Goal: Find specific page/section: Find specific page/section

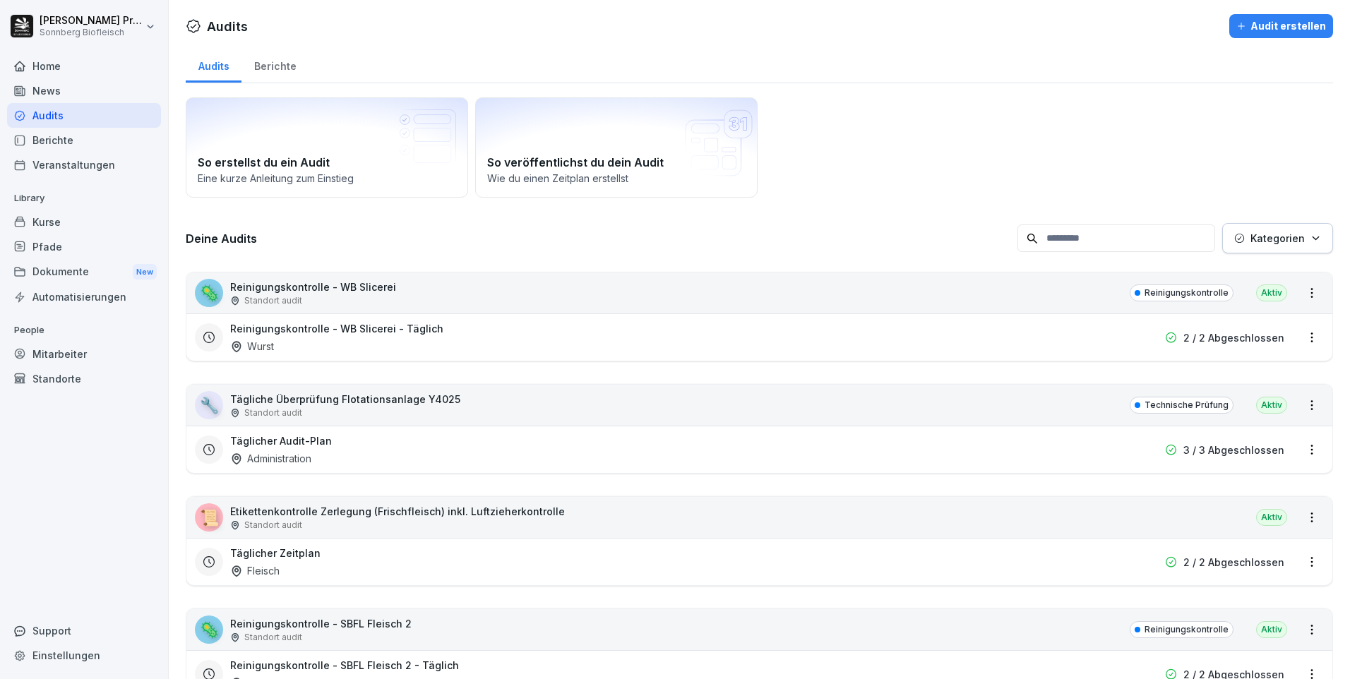
click at [72, 64] on div "Home" at bounding box center [84, 66] width 154 height 25
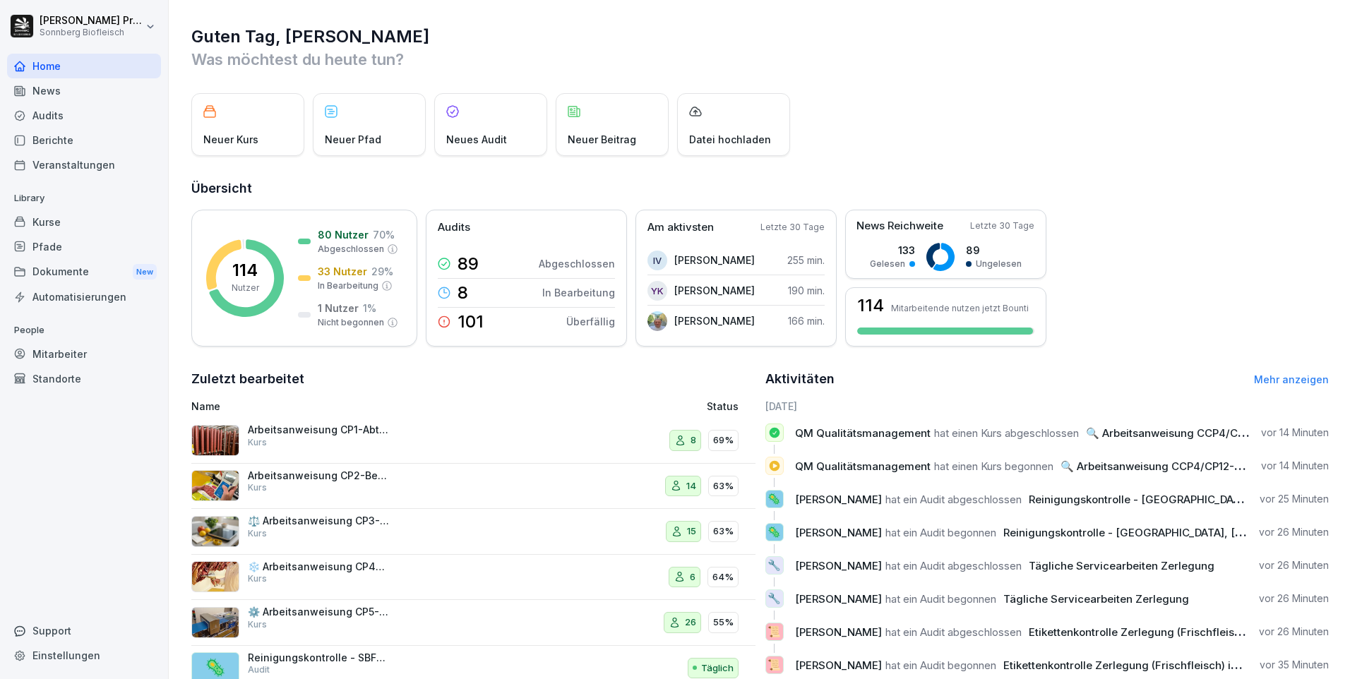
scroll to position [48, 0]
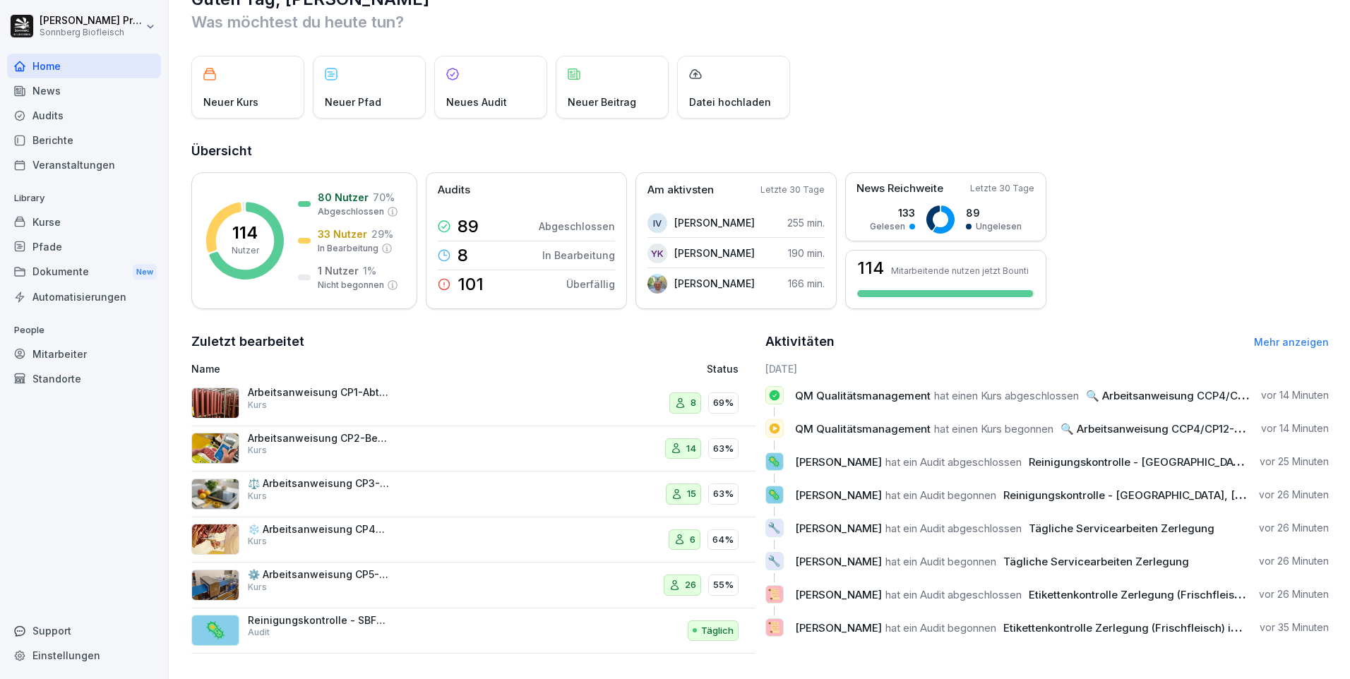
click at [1263, 336] on link "Mehr anzeigen" at bounding box center [1291, 342] width 75 height 12
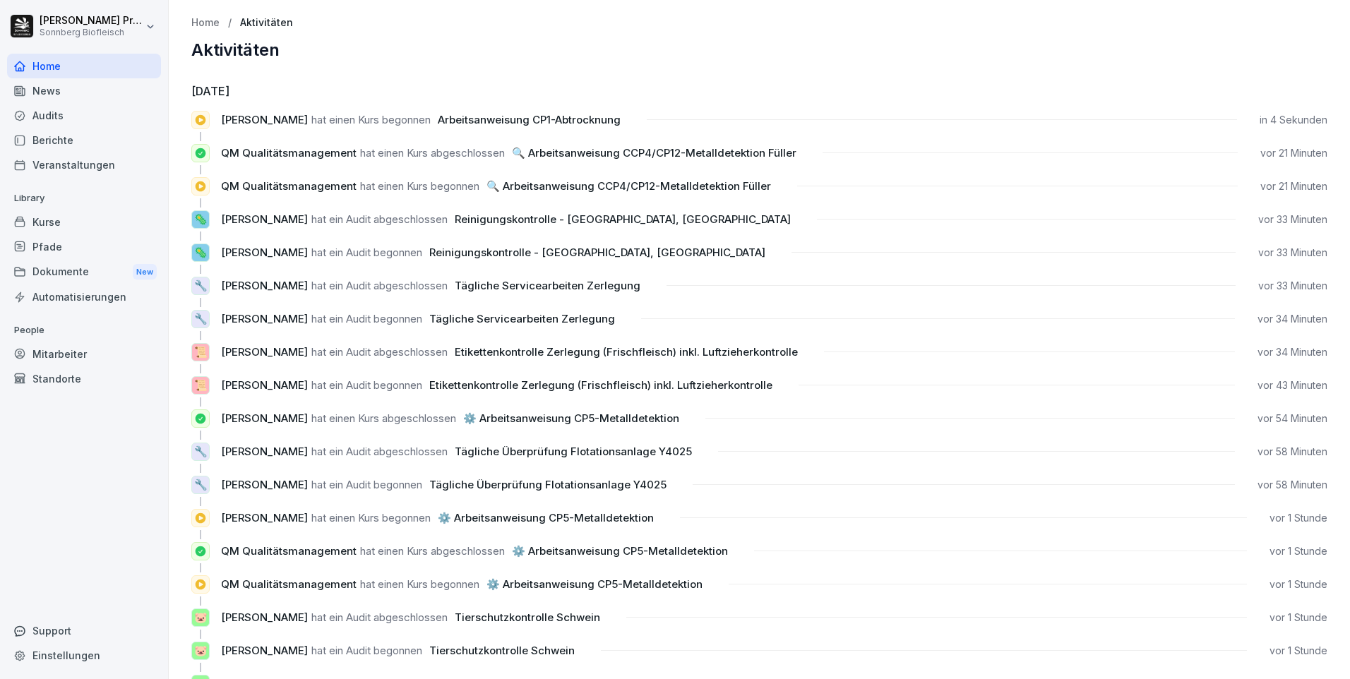
click at [85, 59] on div "Home" at bounding box center [84, 66] width 154 height 25
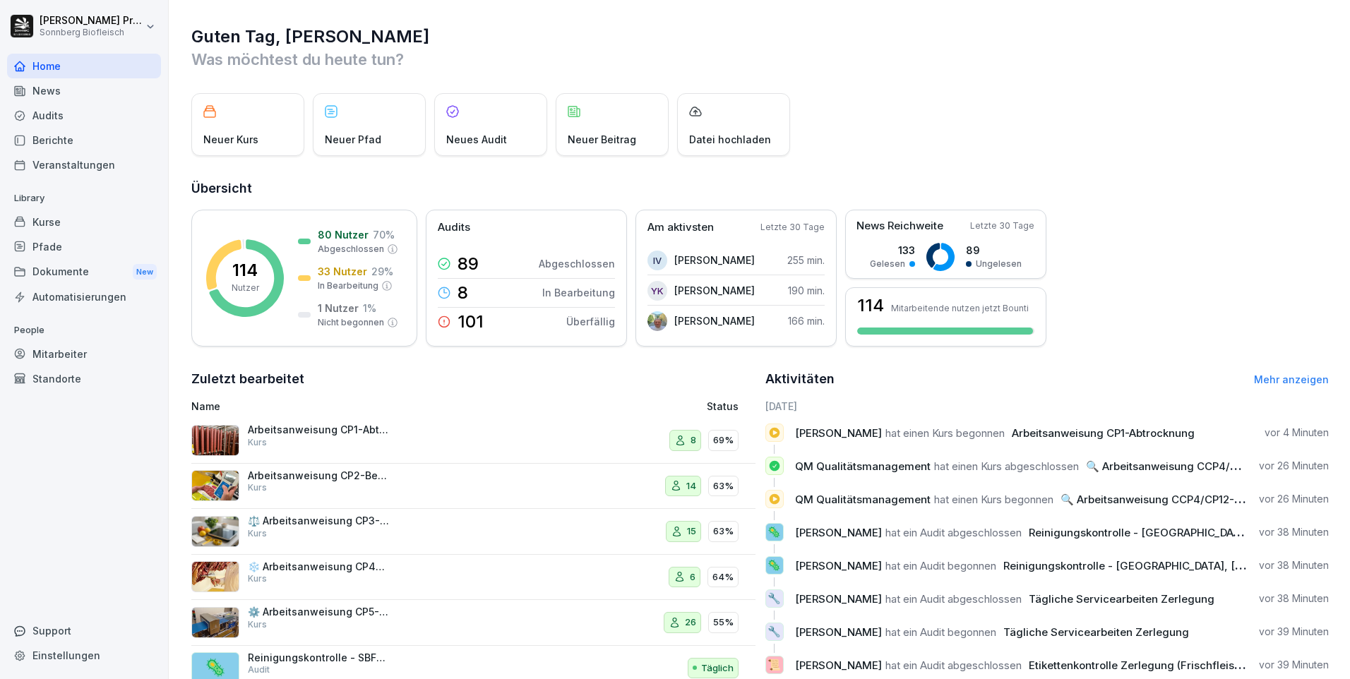
click at [101, 350] on div "Mitarbeiter" at bounding box center [84, 354] width 154 height 25
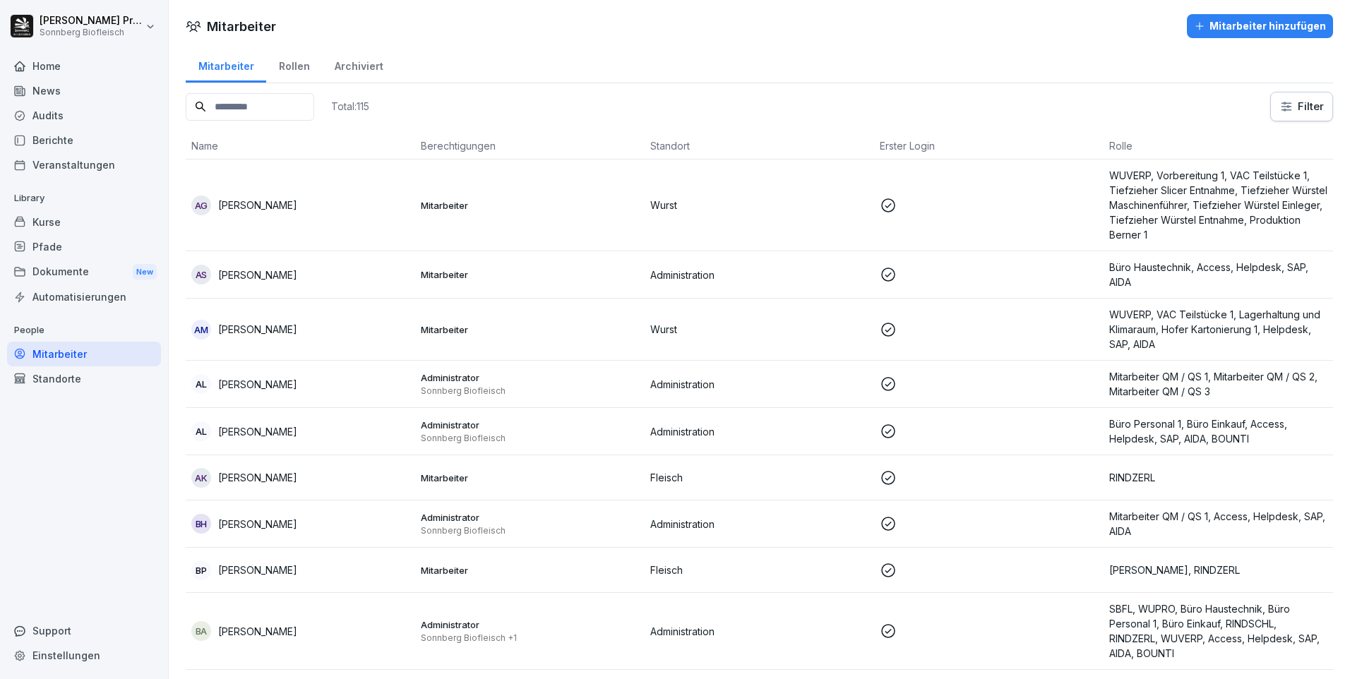
click at [222, 101] on input at bounding box center [250, 107] width 129 height 28
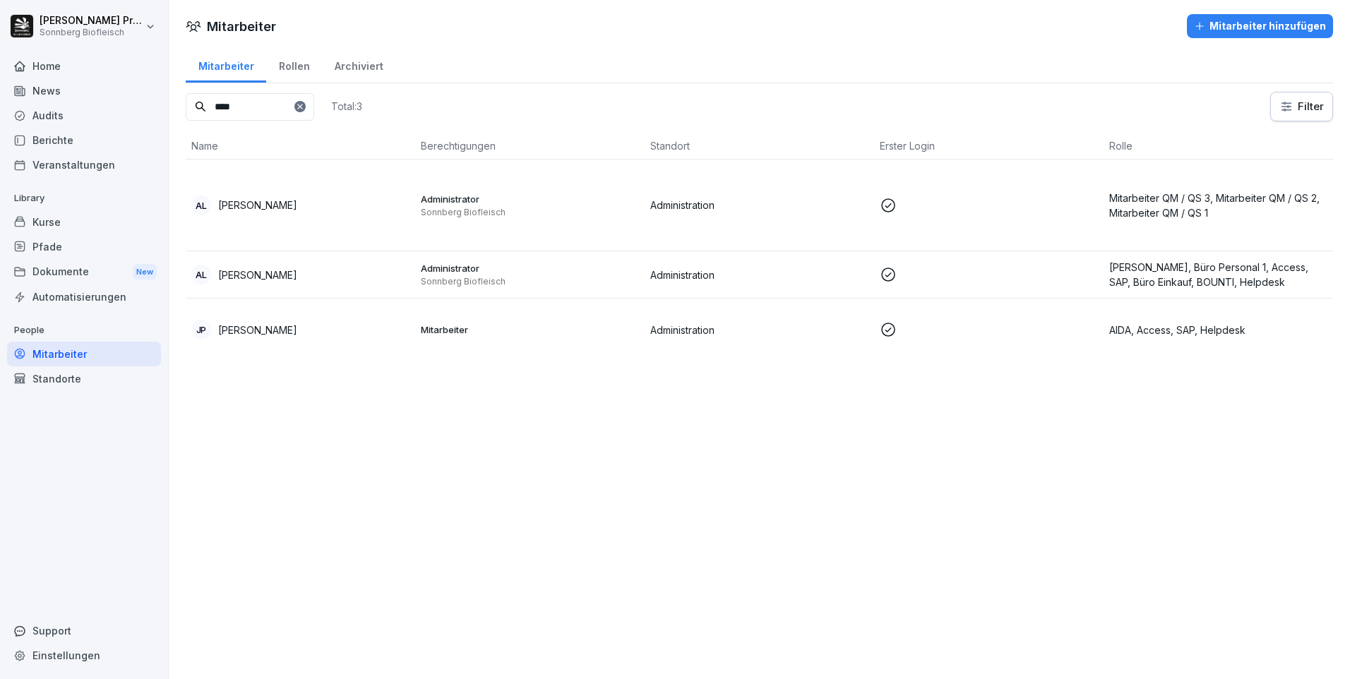
type input "****"
click at [971, 199] on p at bounding box center [989, 205] width 218 height 17
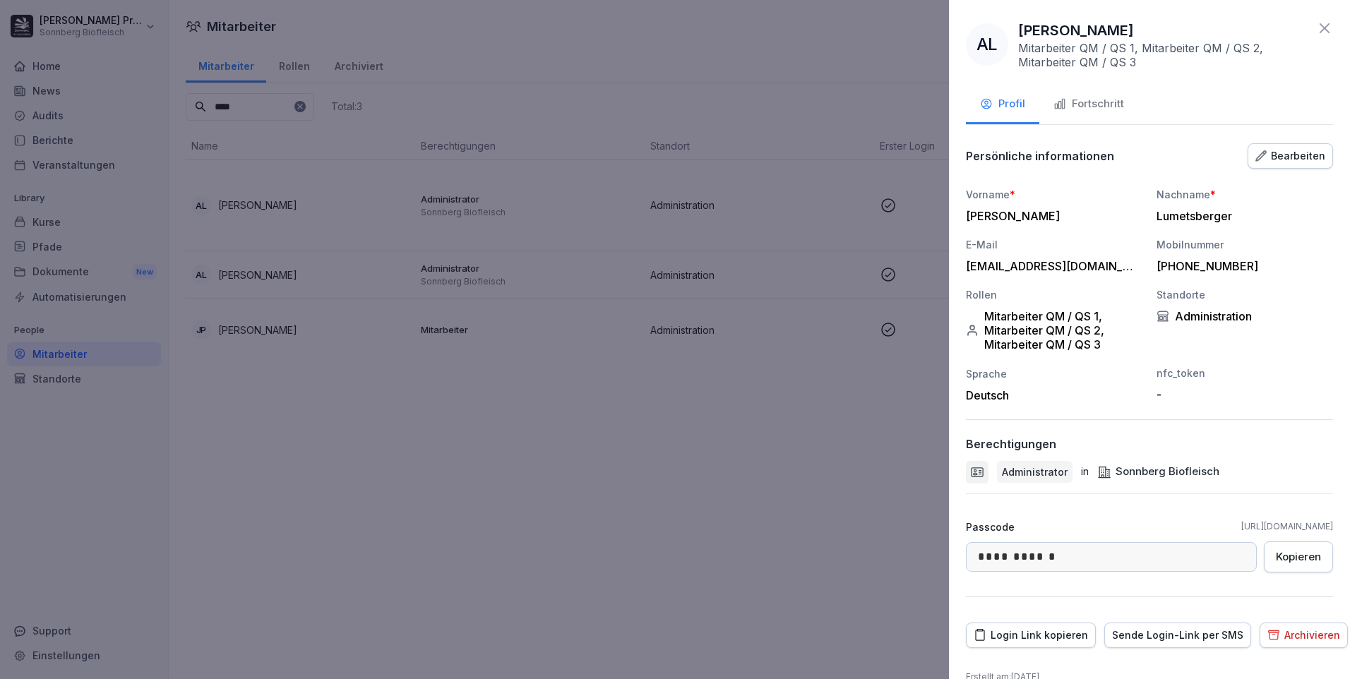
scroll to position [24, 0]
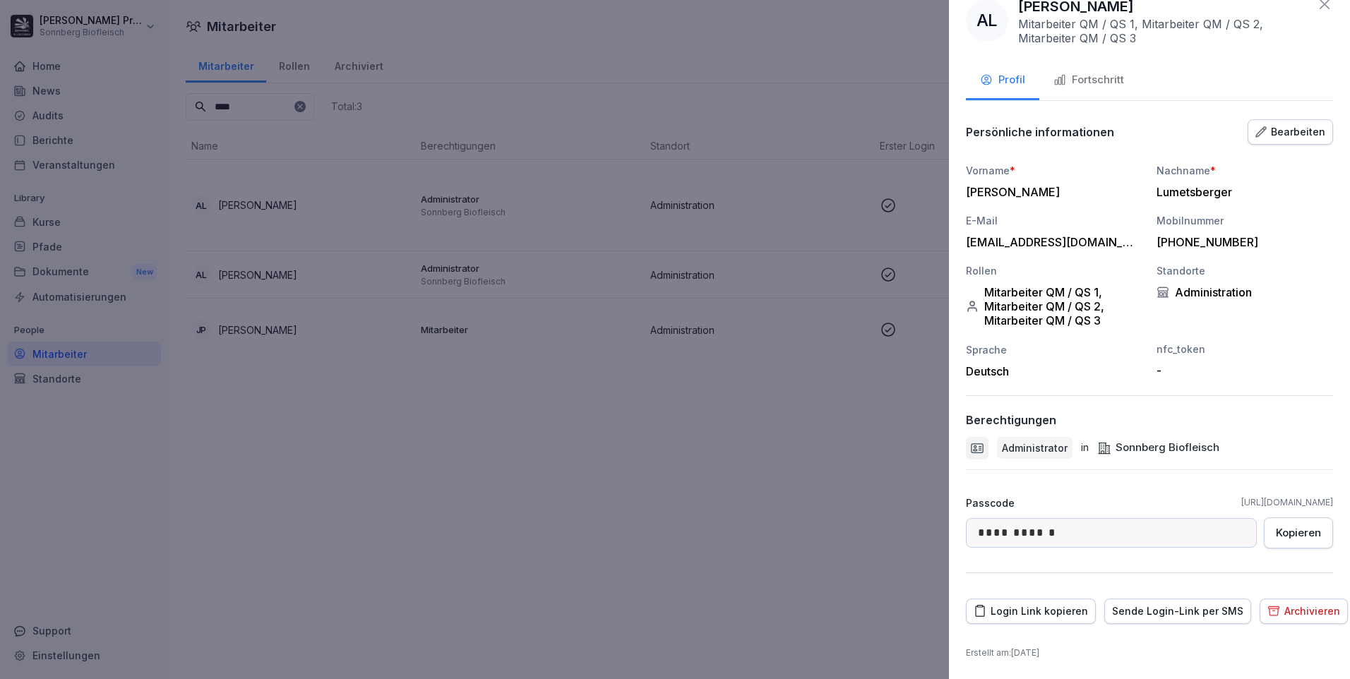
click at [1105, 498] on div "Passcode [URL][DOMAIN_NAME]" at bounding box center [1149, 503] width 367 height 15
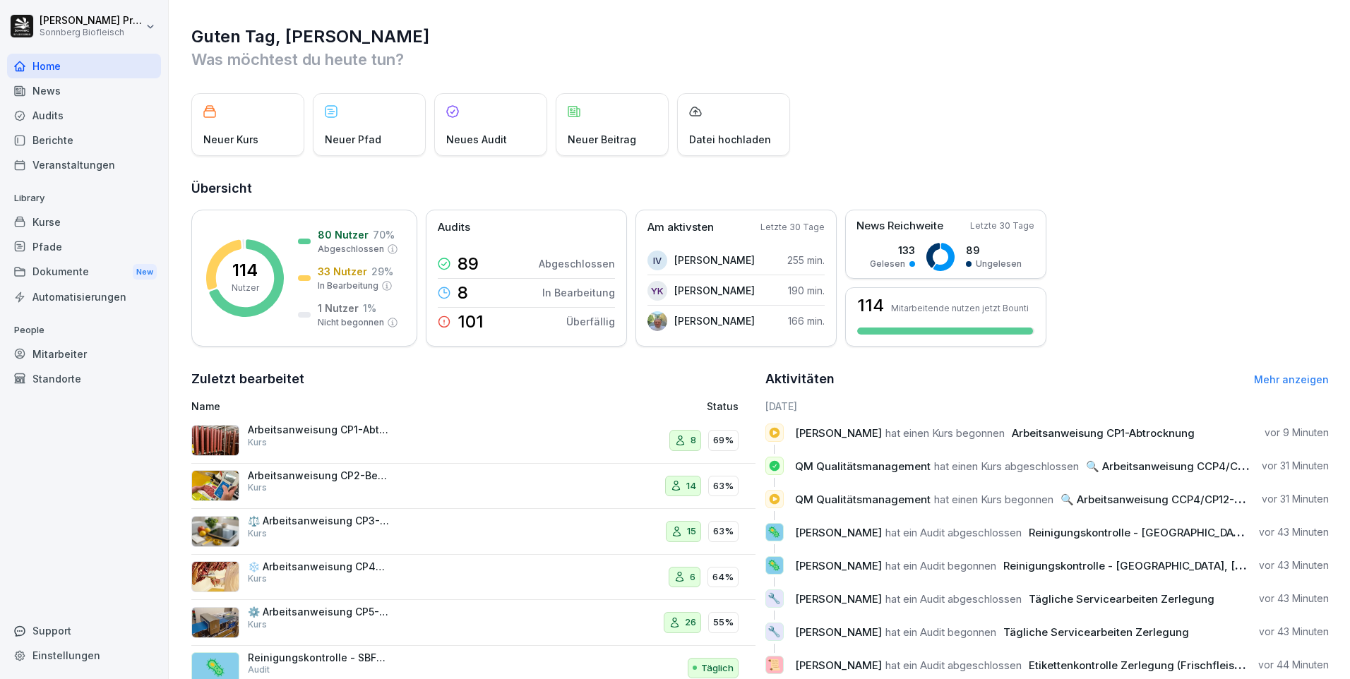
scroll to position [48, 0]
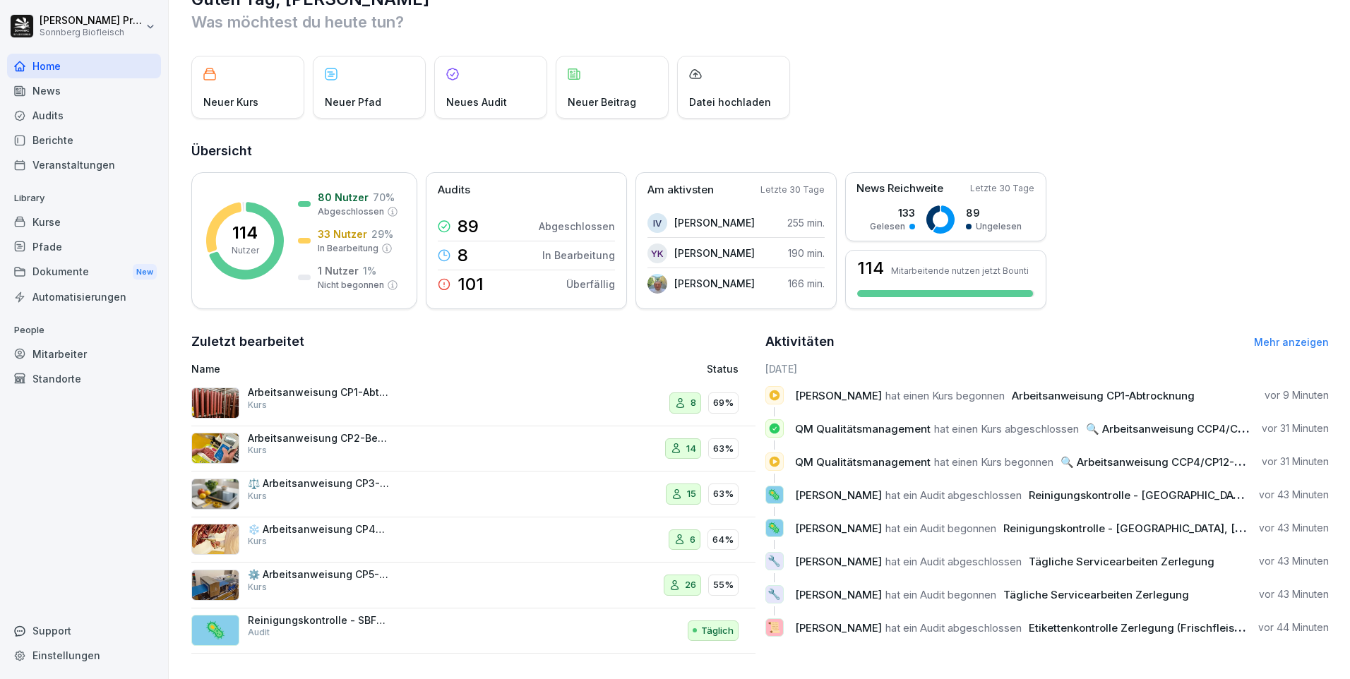
click at [1290, 336] on link "Mehr anzeigen" at bounding box center [1291, 342] width 75 height 12
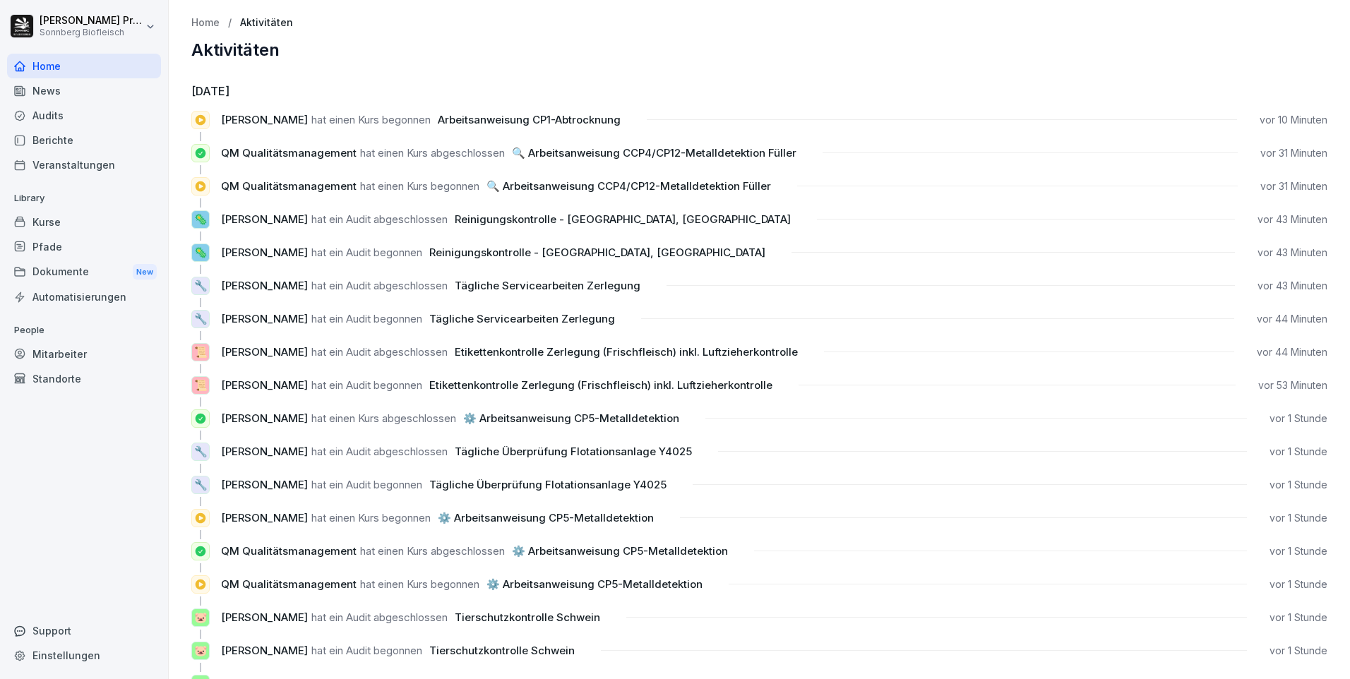
click at [200, 288] on p "🔧" at bounding box center [200, 286] width 13 height 16
click at [64, 115] on div "Audits" at bounding box center [84, 115] width 154 height 25
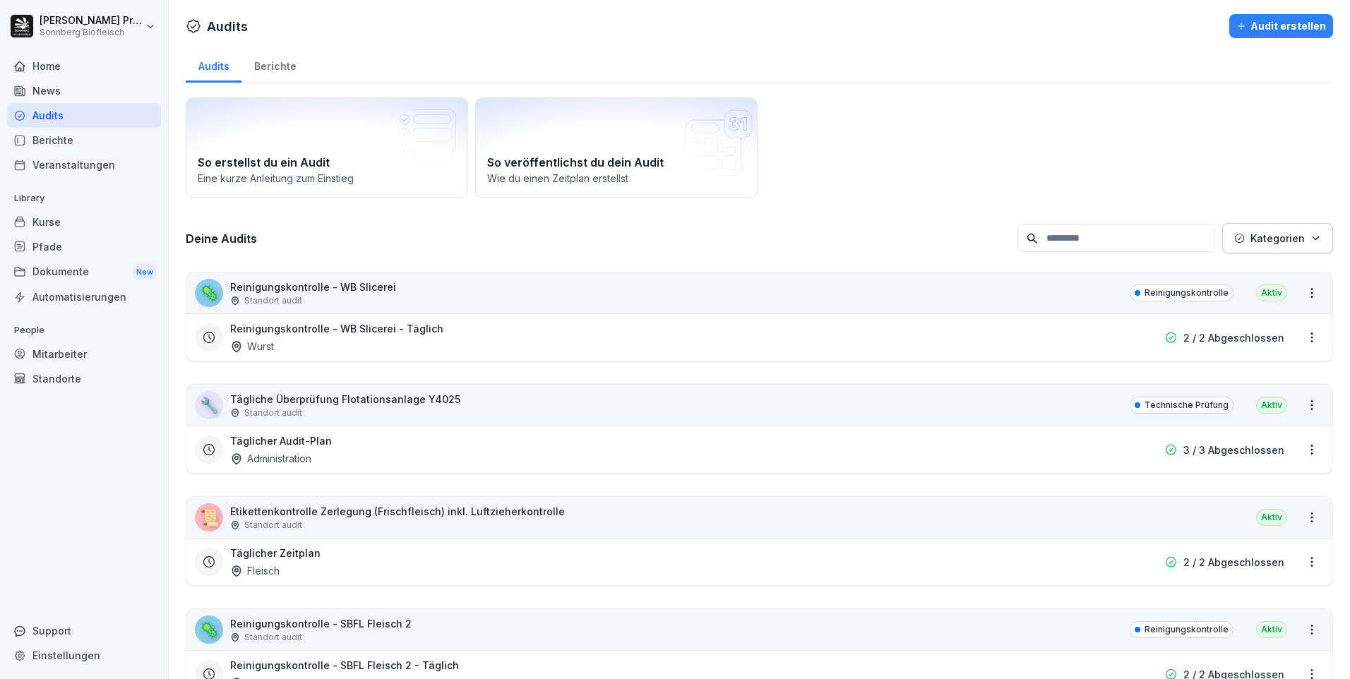
click at [216, 288] on div "🦠" at bounding box center [209, 293] width 28 height 28
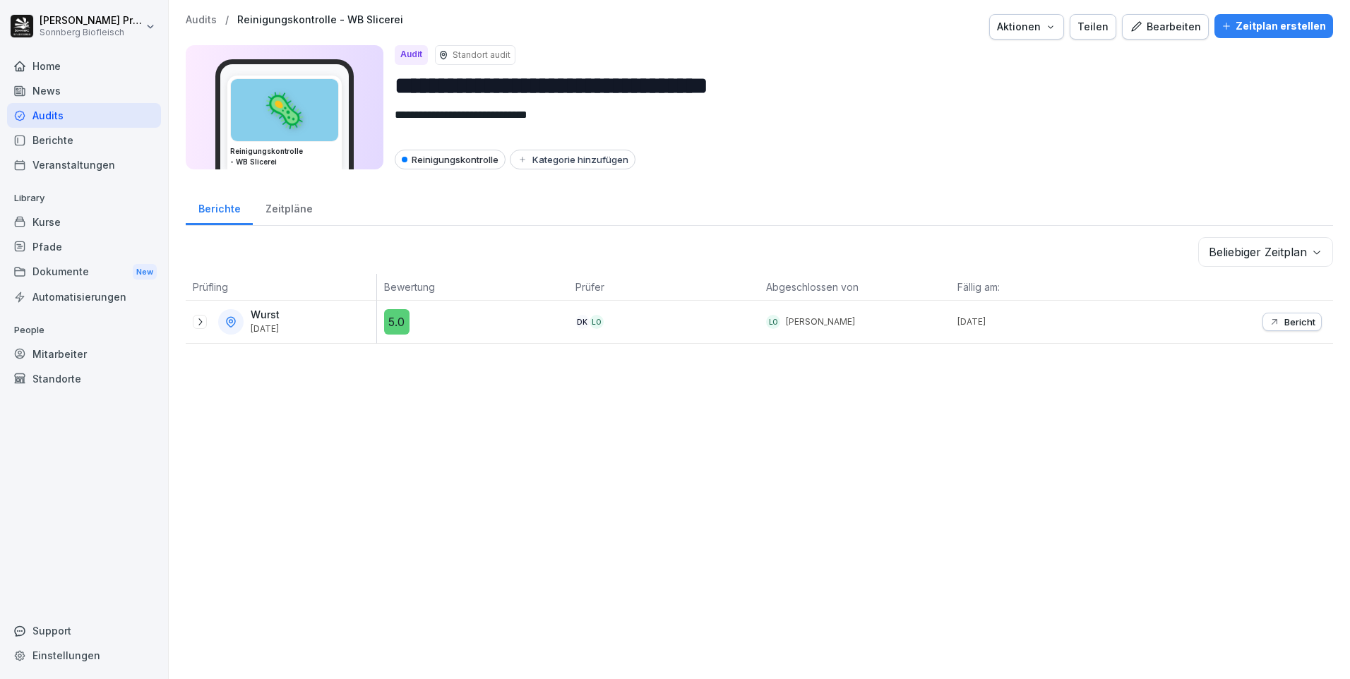
click at [196, 322] on icon at bounding box center [199, 321] width 11 height 11
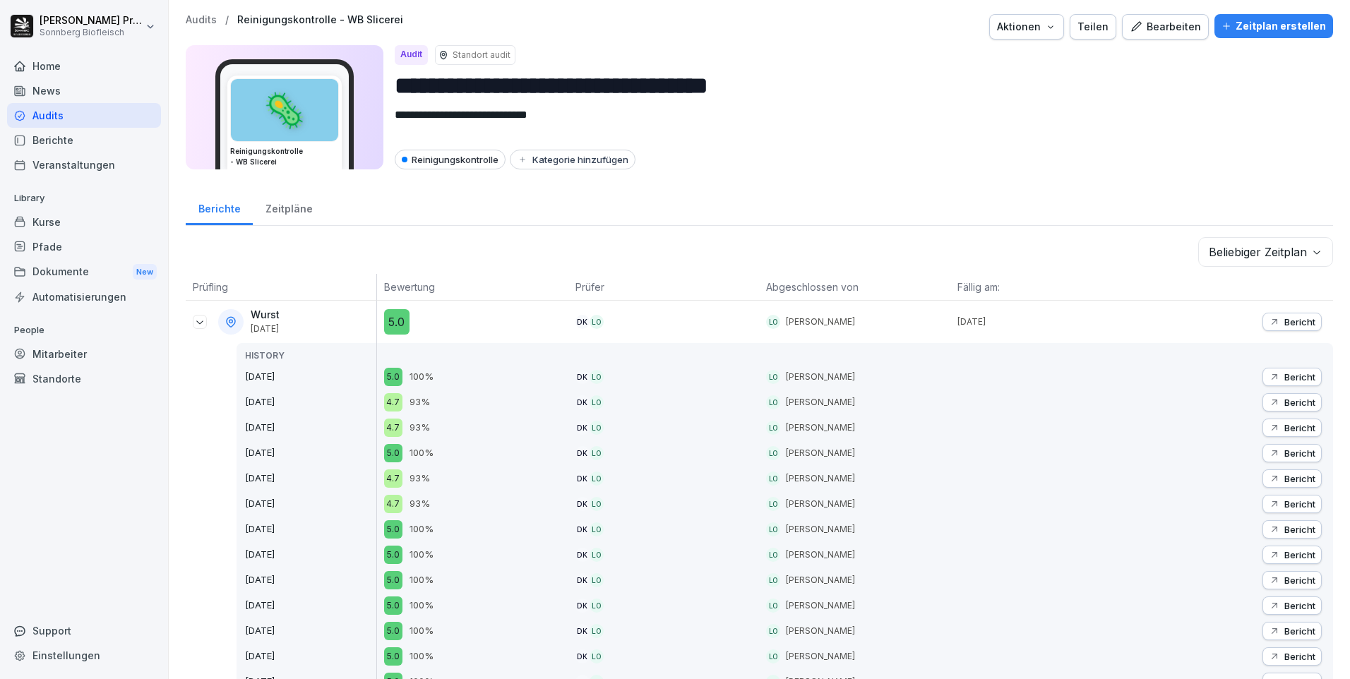
click at [1285, 318] on p "Bericht" at bounding box center [1300, 321] width 31 height 11
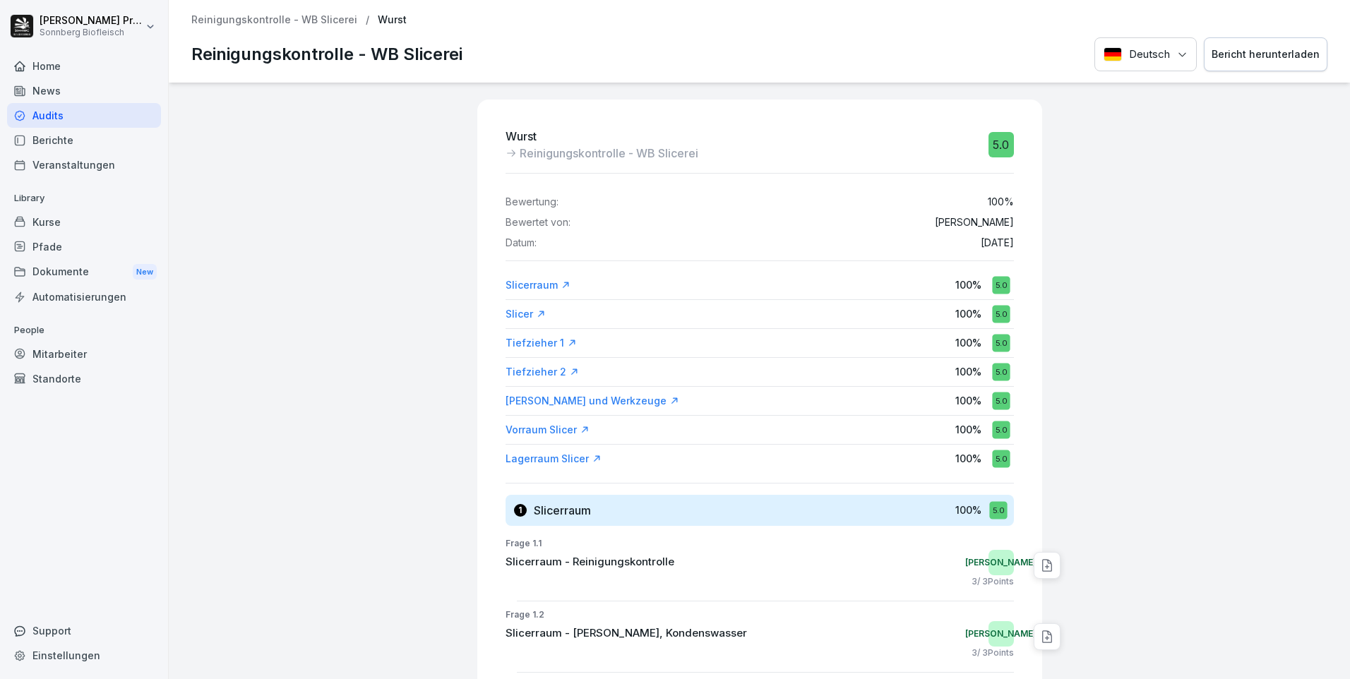
click at [268, 21] on p "Reinigungskontrolle - WB Slicerei" at bounding box center [274, 20] width 166 height 12
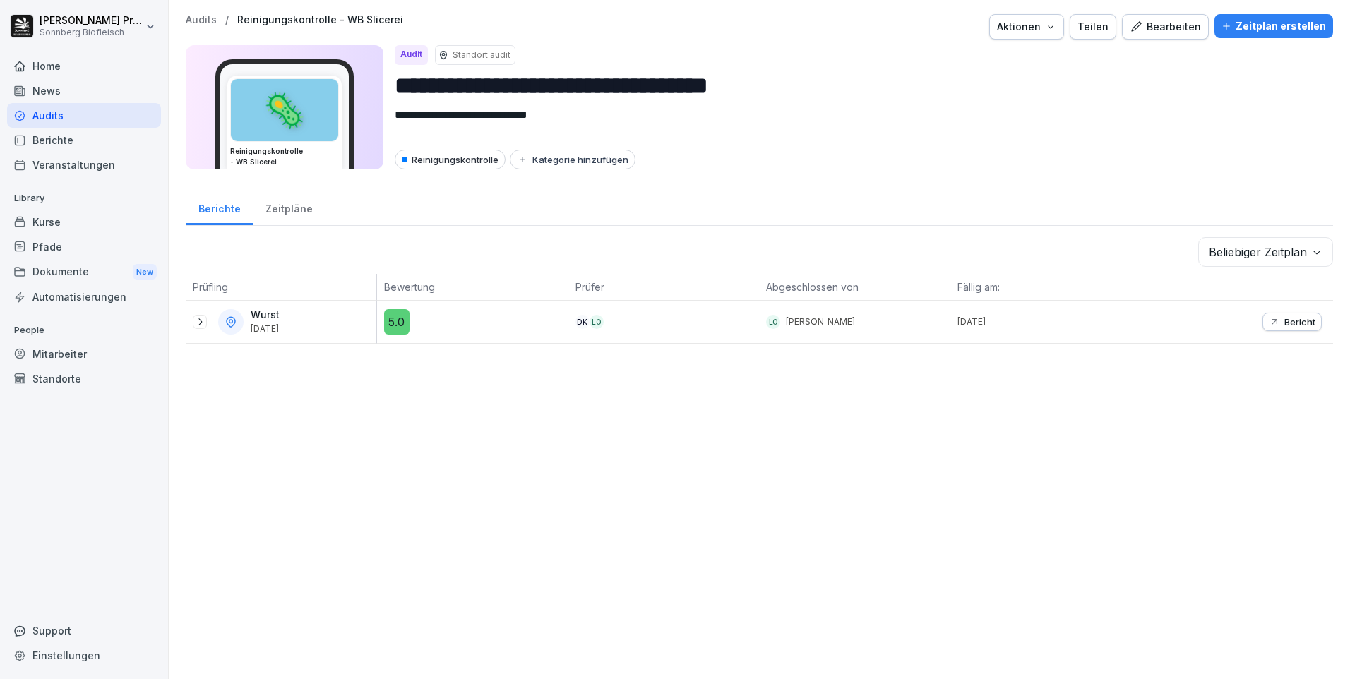
click at [74, 113] on div "Audits" at bounding box center [84, 115] width 154 height 25
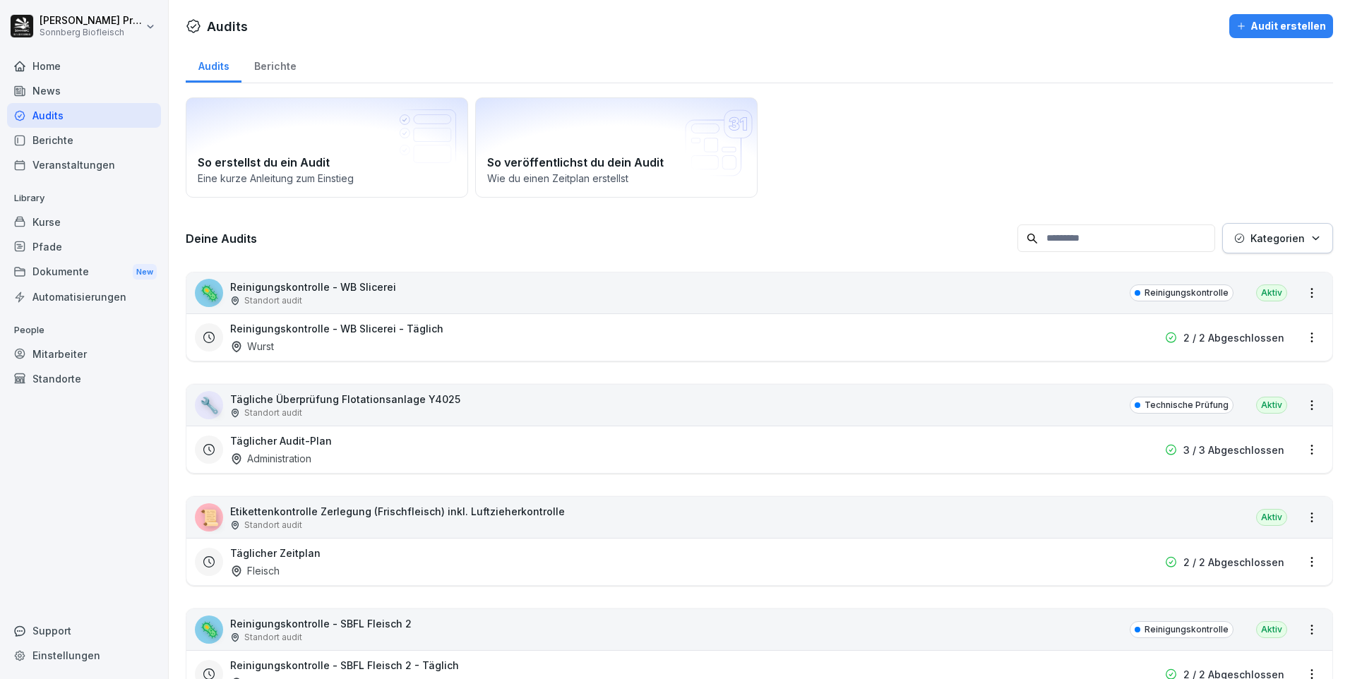
scroll to position [141, 0]
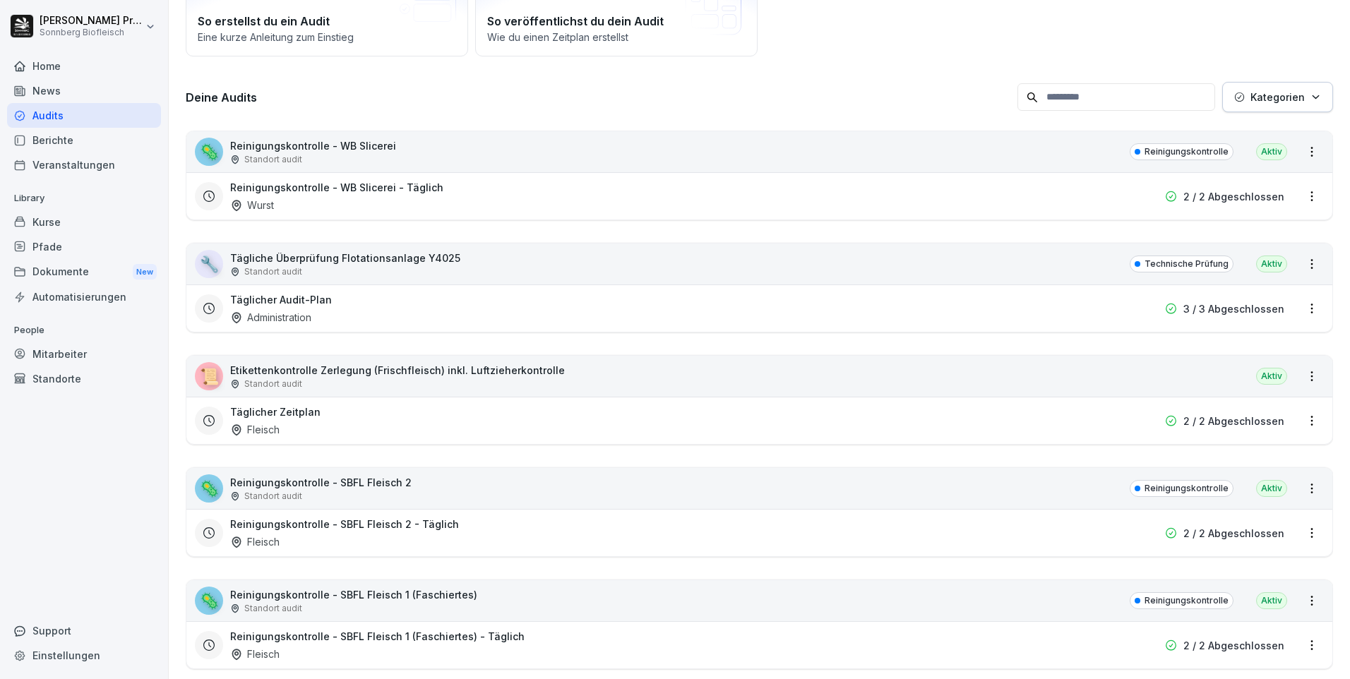
click at [217, 376] on div "📜" at bounding box center [209, 376] width 28 height 28
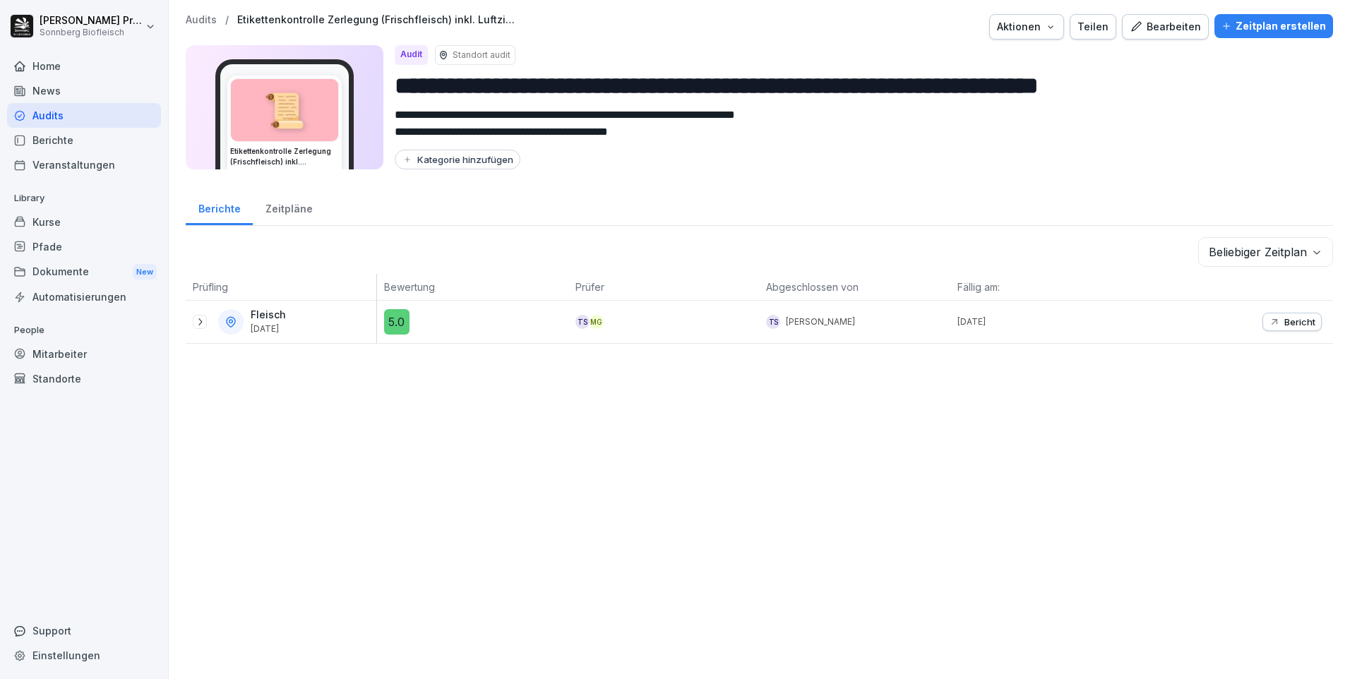
click at [196, 324] on icon at bounding box center [199, 321] width 11 height 11
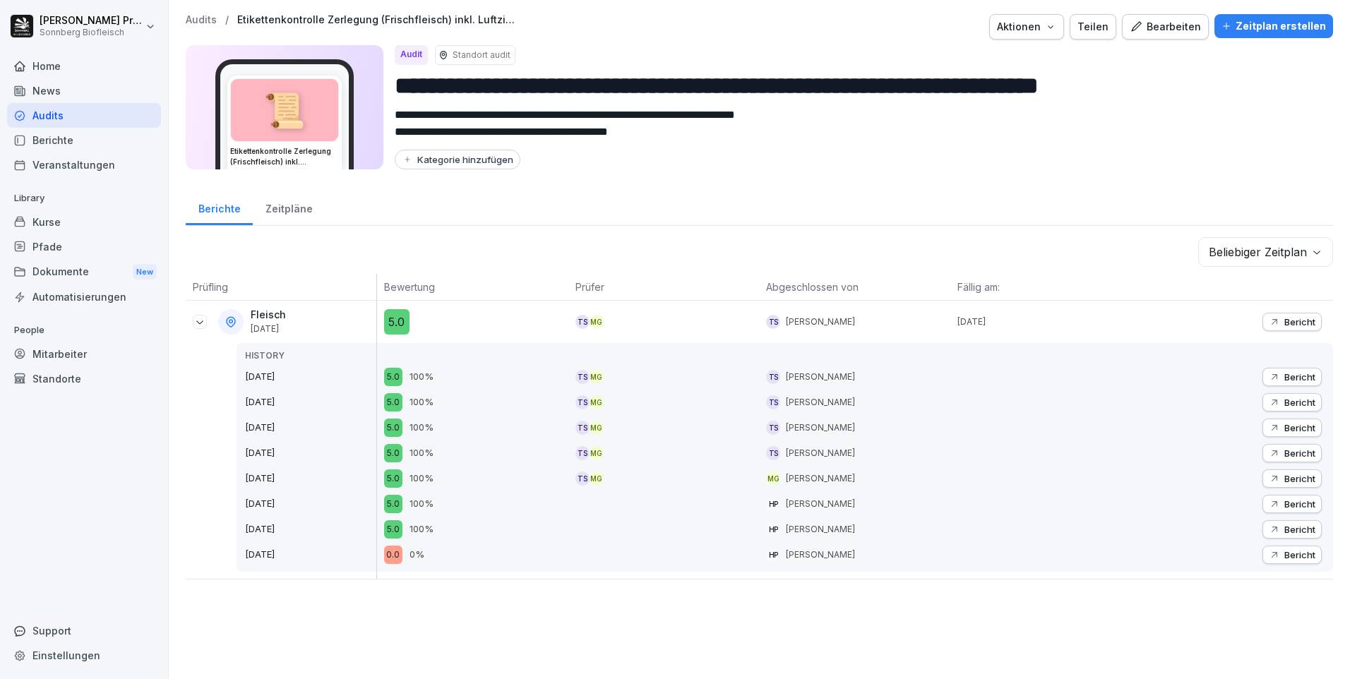
click at [1290, 326] on p "Bericht" at bounding box center [1300, 321] width 31 height 11
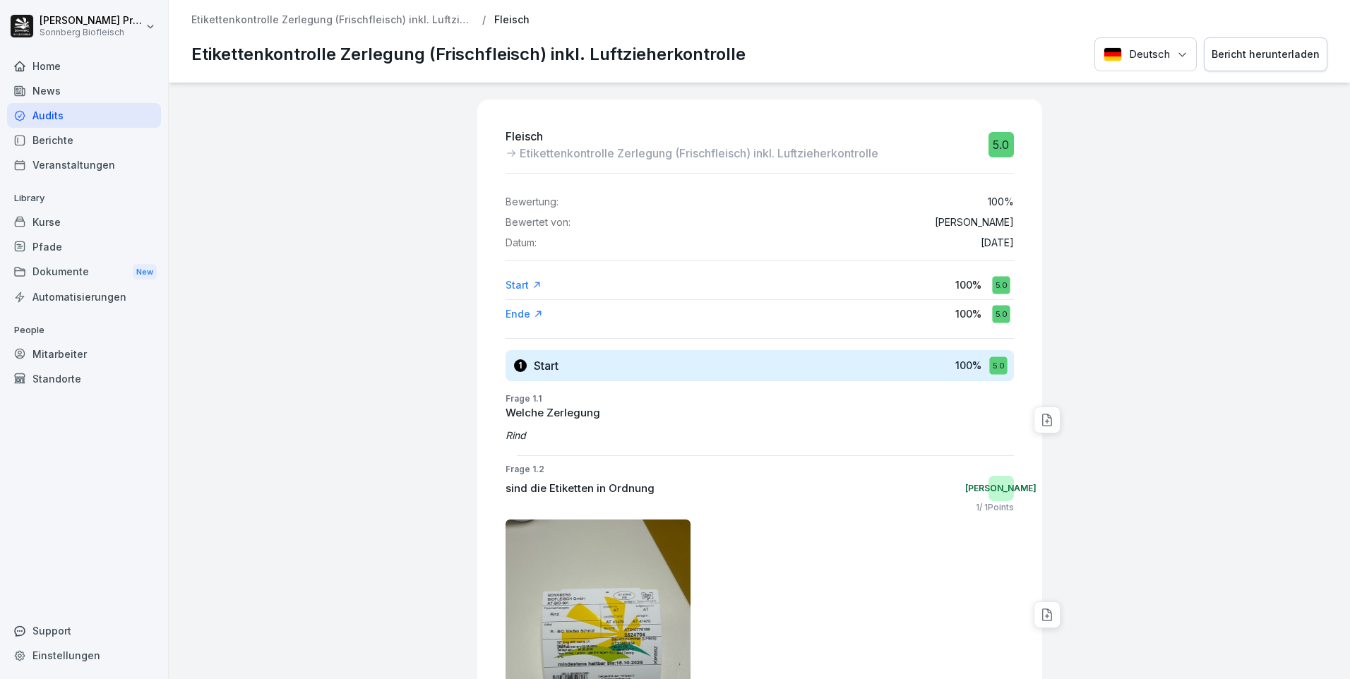
click at [77, 111] on div "Audits" at bounding box center [84, 115] width 154 height 25
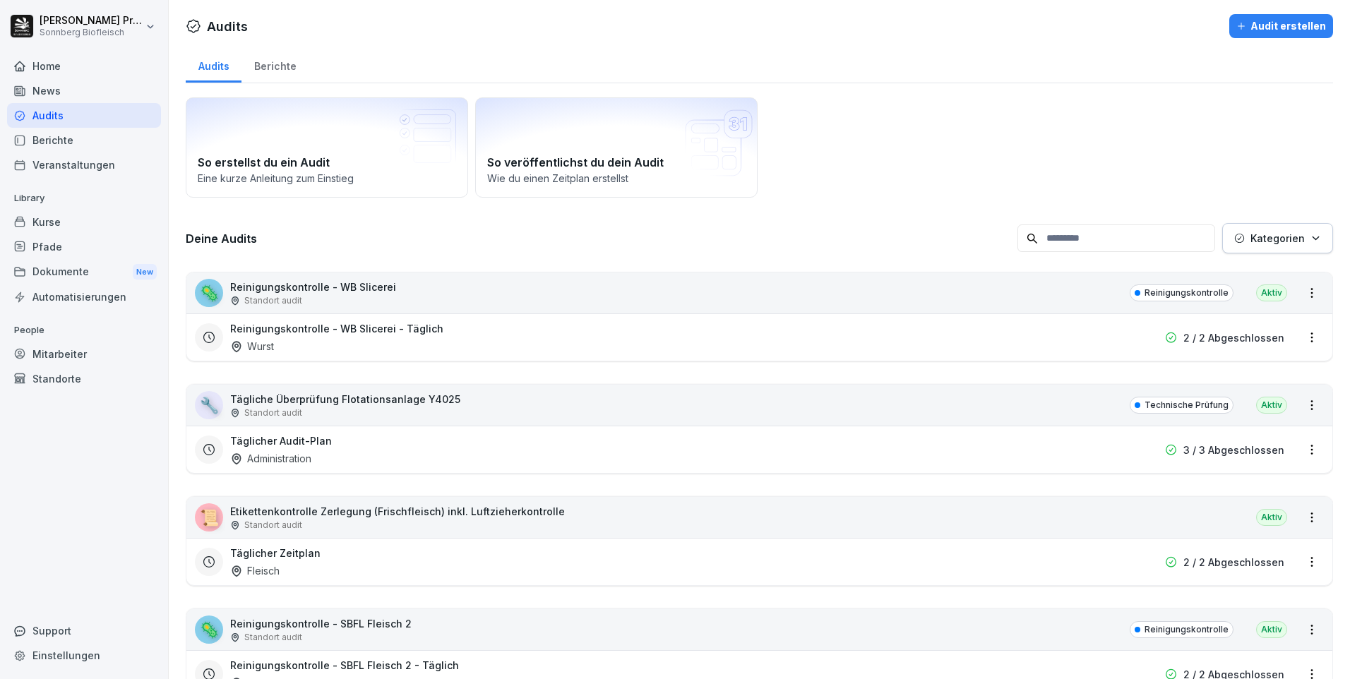
click at [1182, 239] on input at bounding box center [1117, 239] width 198 height 28
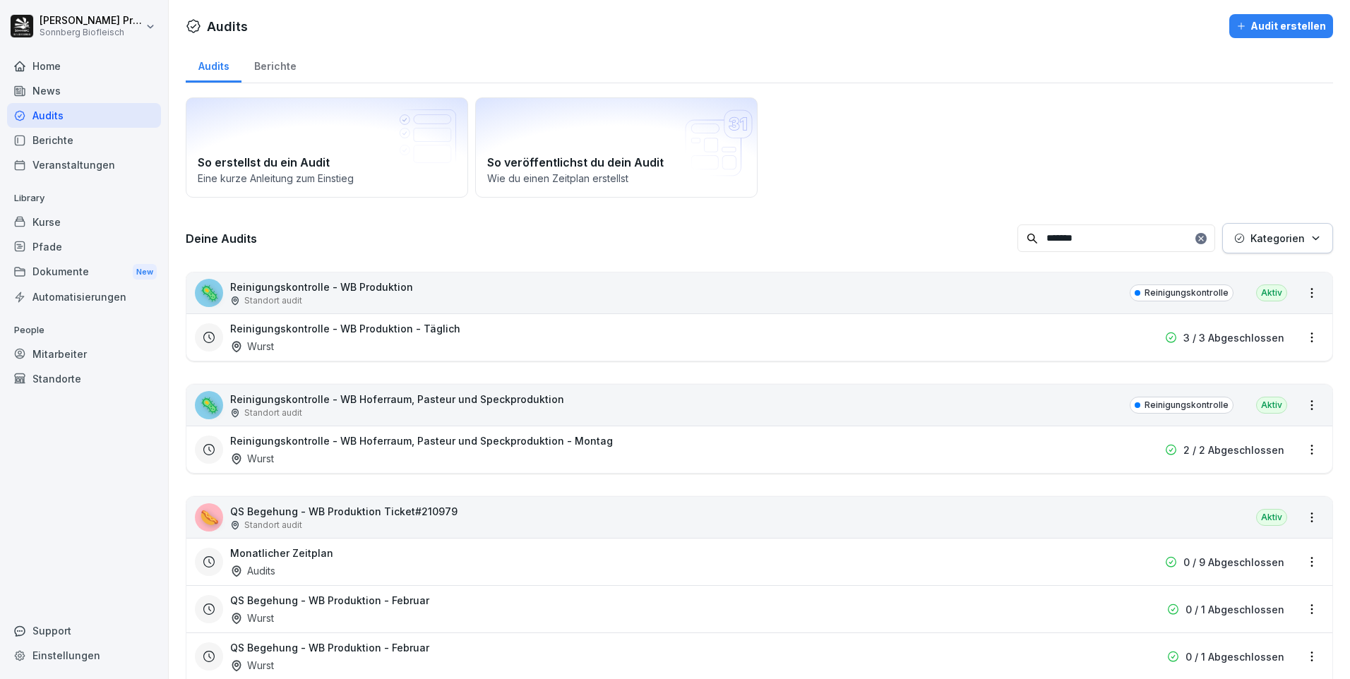
type input "*******"
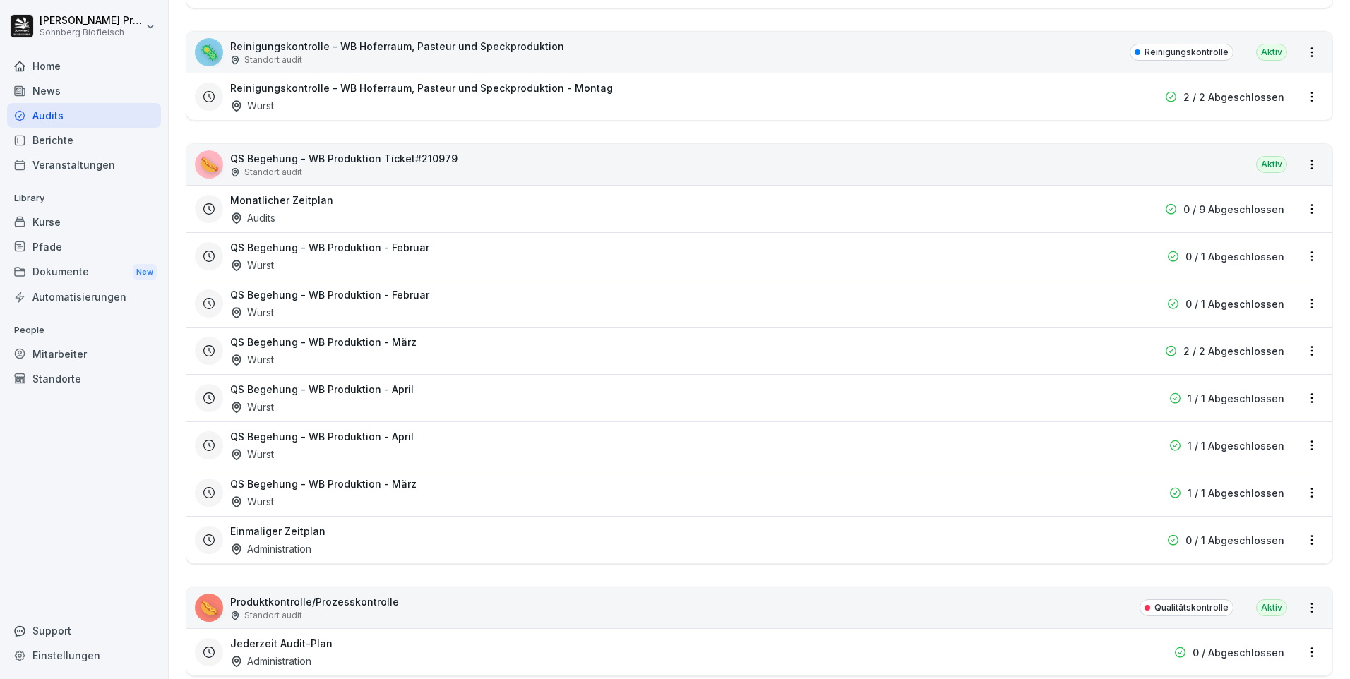
scroll to position [565, 0]
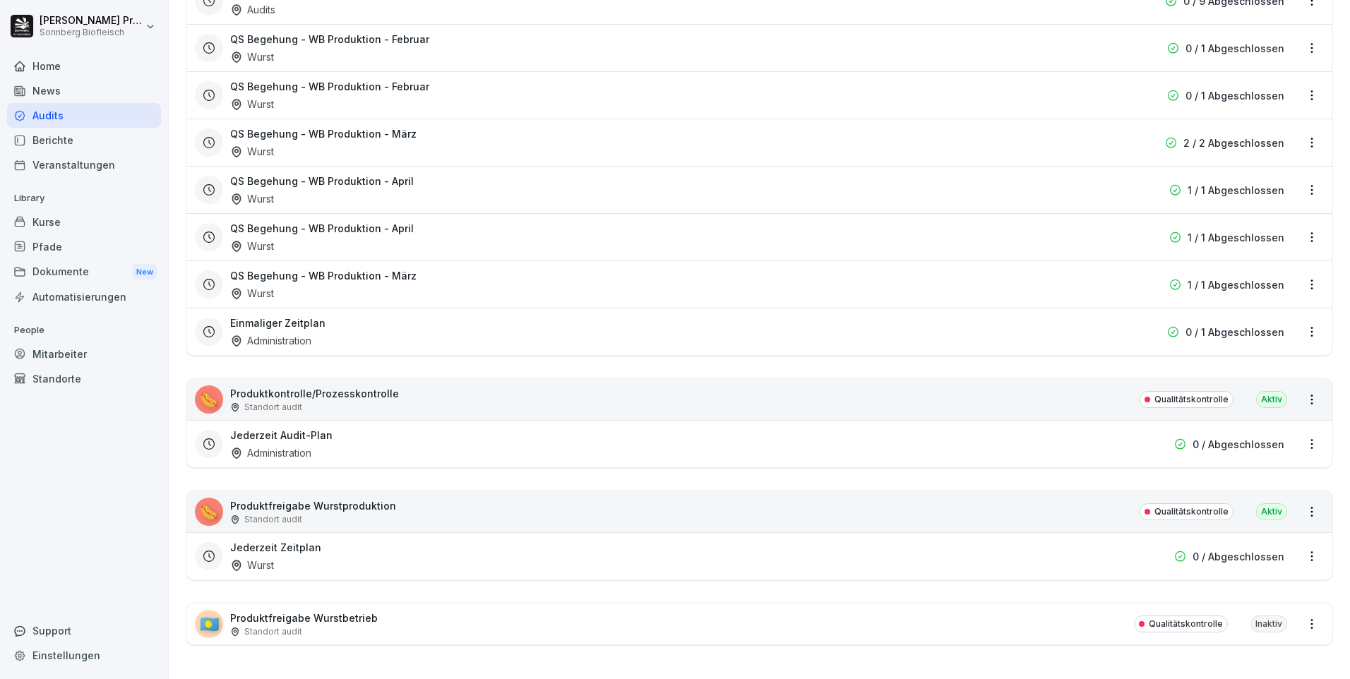
click at [412, 508] on div "🌭 Produktfreigabe Wurstproduktion Standort audit Qualitätskontrolle Aktiv" at bounding box center [759, 512] width 1146 height 41
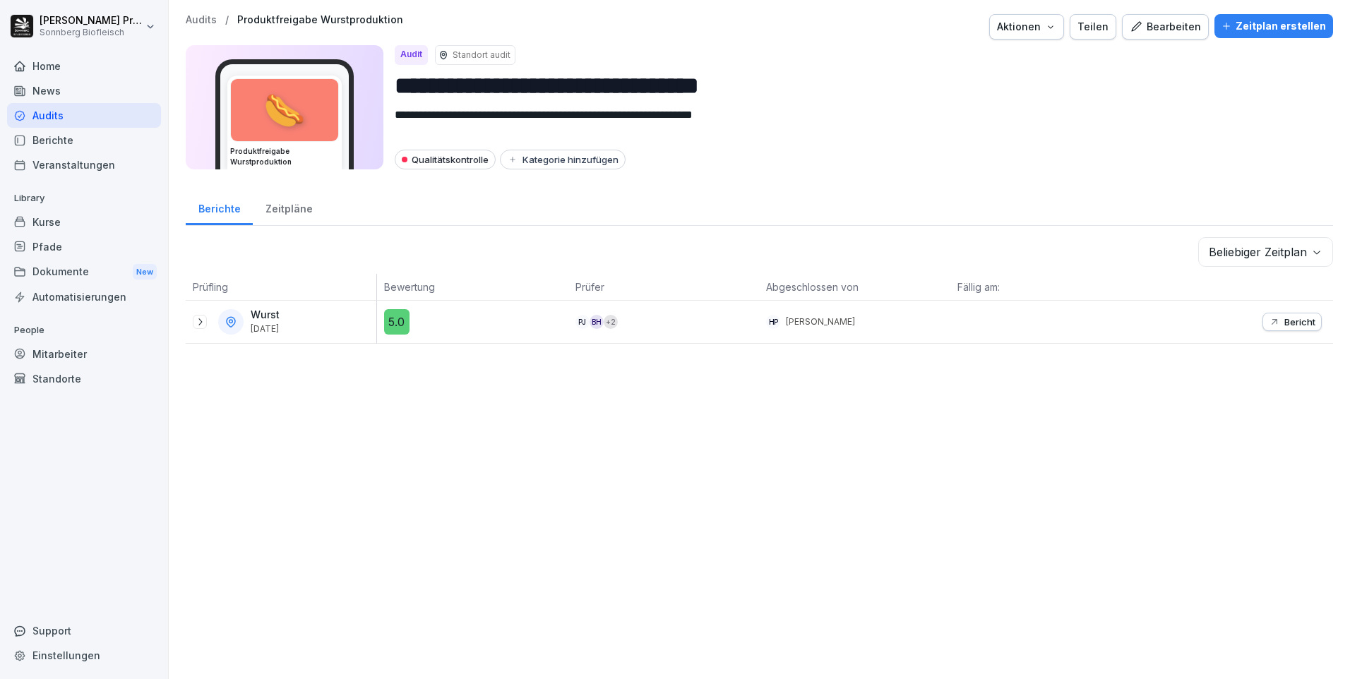
click at [202, 326] on icon at bounding box center [199, 321] width 11 height 11
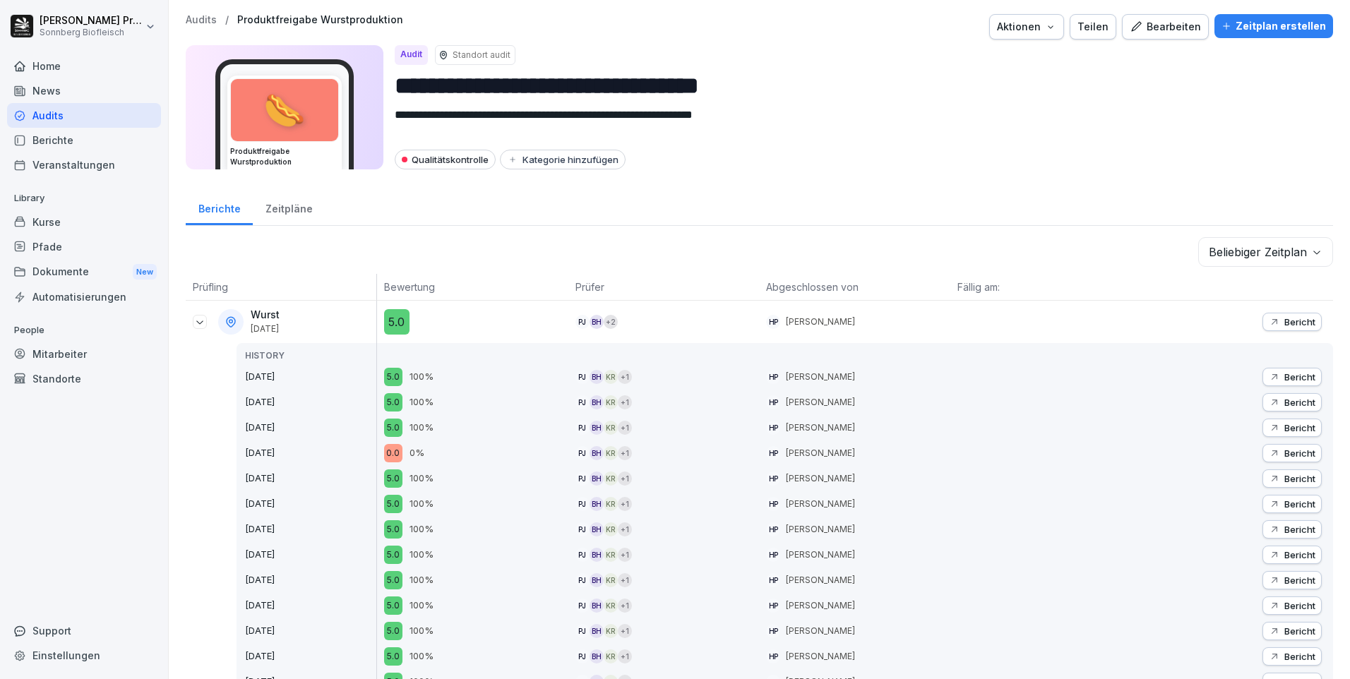
click at [1271, 316] on div "Bericht" at bounding box center [1292, 321] width 47 height 11
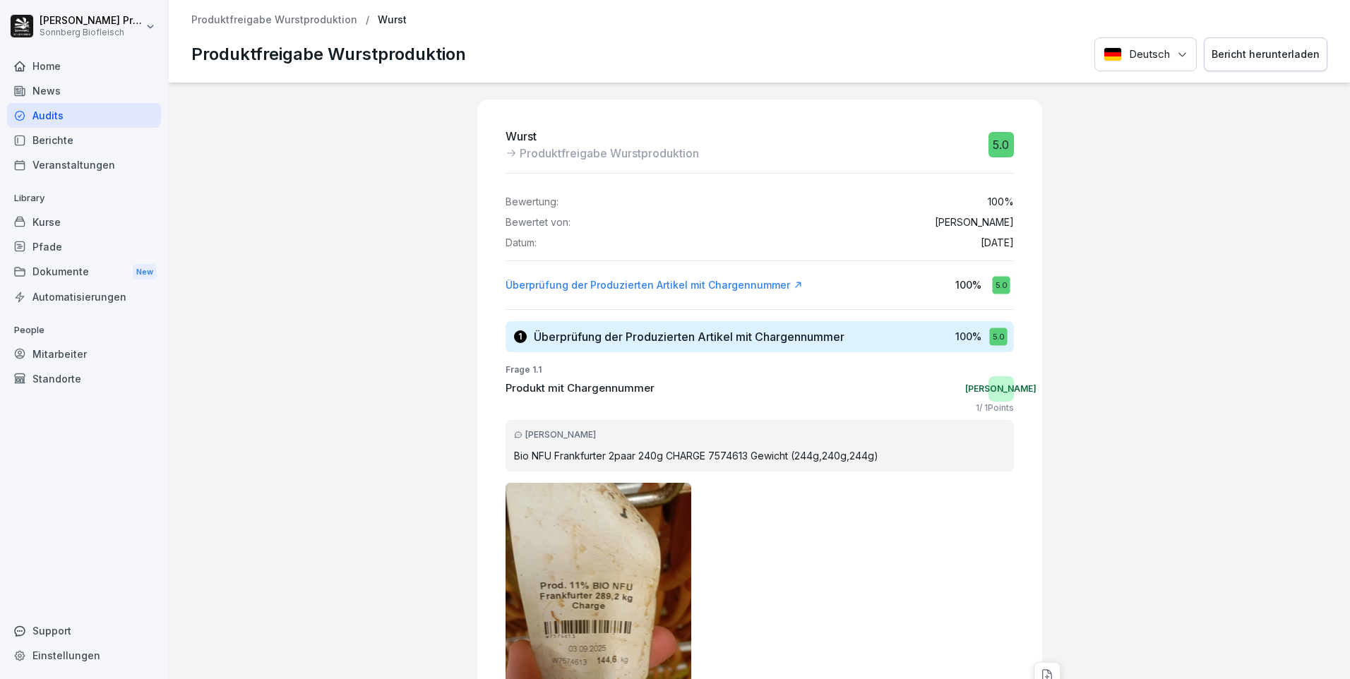
click at [309, 16] on p "Produktfreigabe Wurstproduktion" at bounding box center [274, 20] width 166 height 12
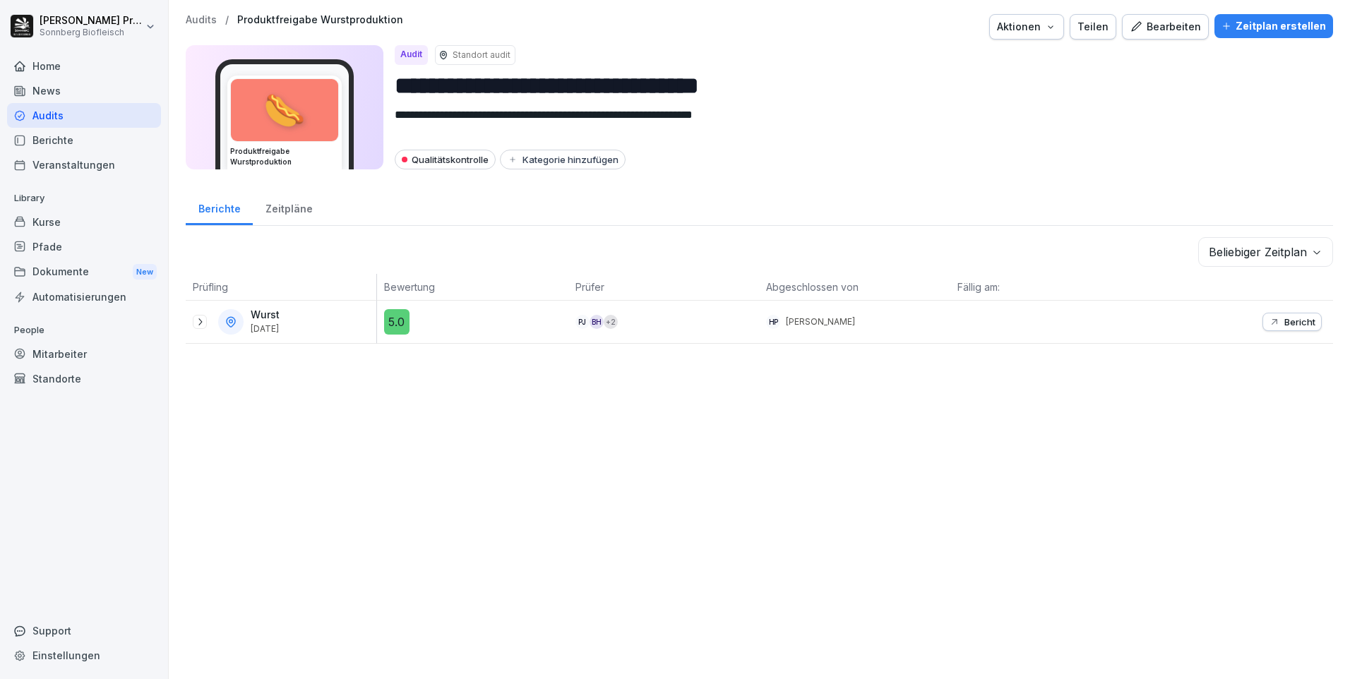
click at [198, 322] on icon at bounding box center [199, 321] width 11 height 11
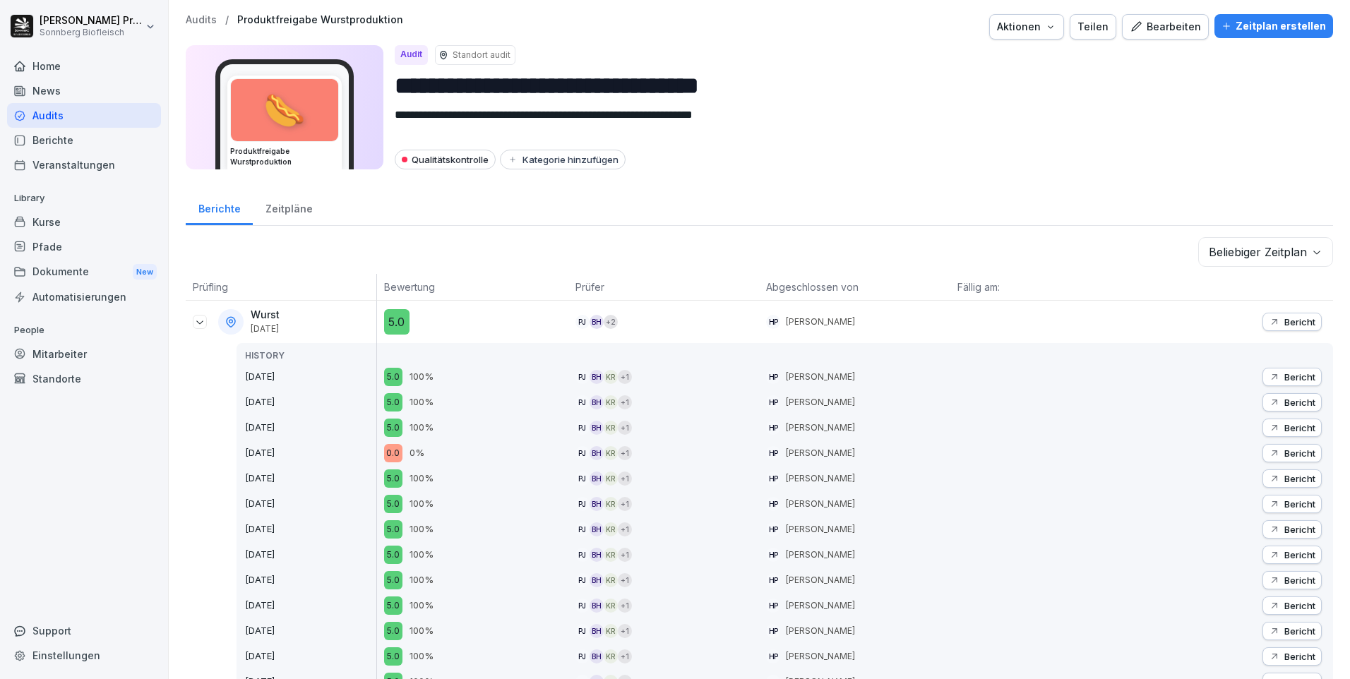
click at [1285, 452] on p "Bericht" at bounding box center [1300, 453] width 31 height 11
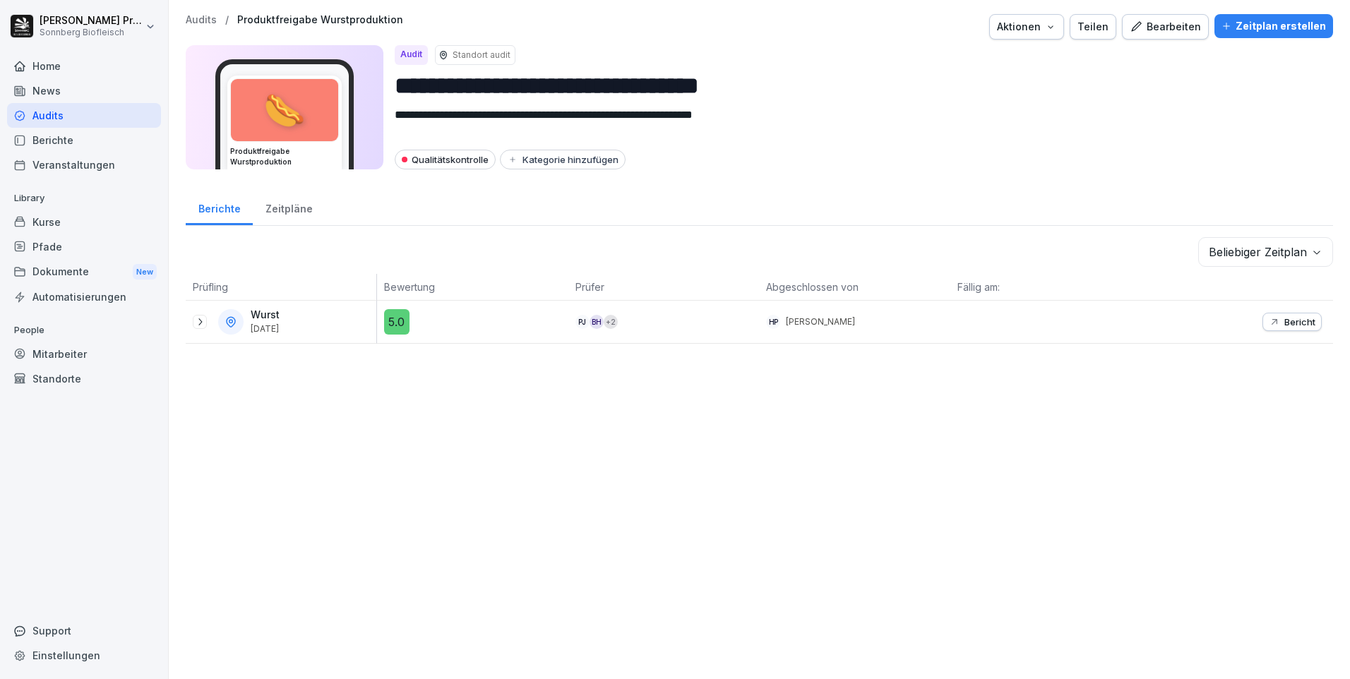
click at [203, 21] on p "Audits" at bounding box center [201, 20] width 31 height 12
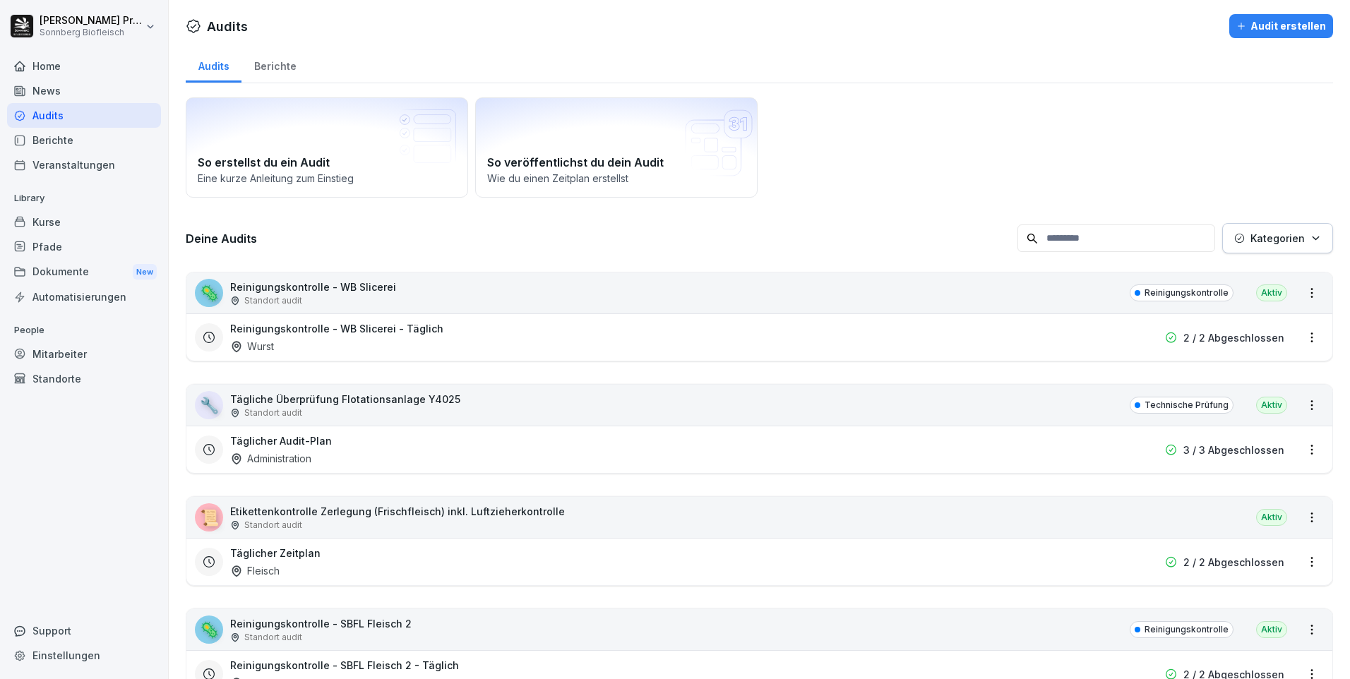
scroll to position [212, 0]
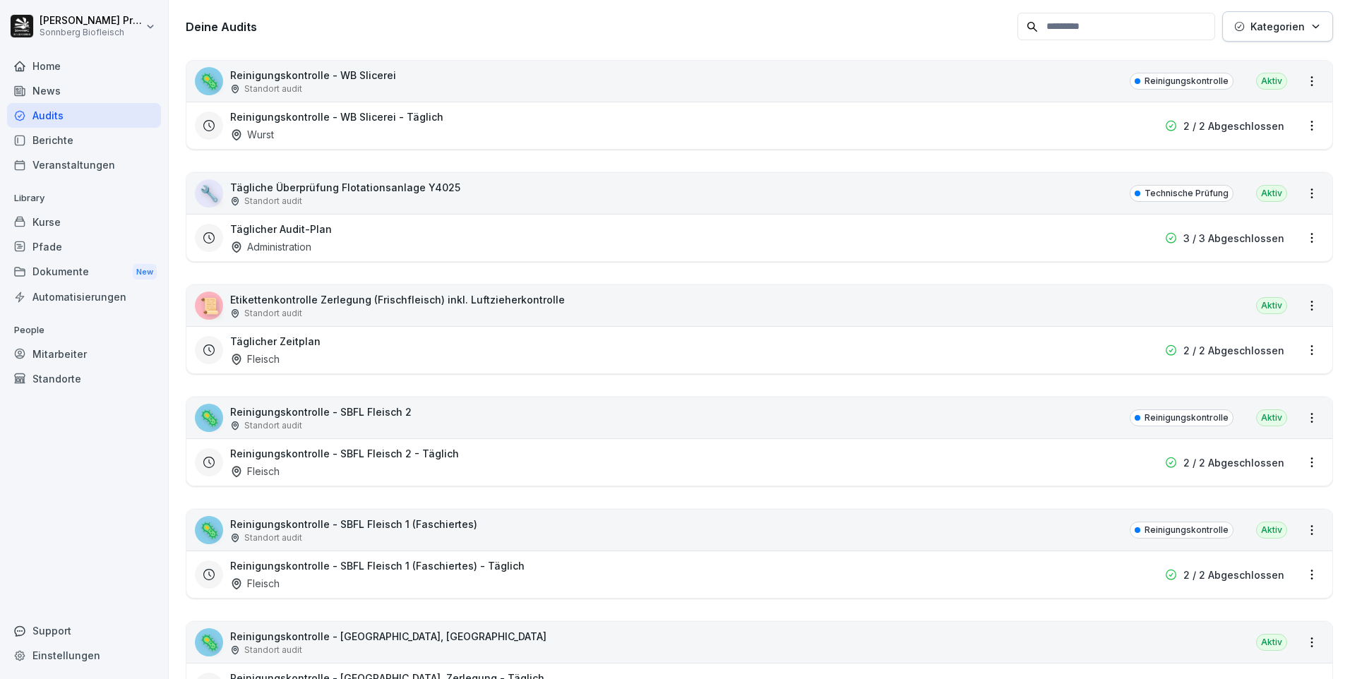
click at [223, 418] on div "🦠 Reinigungskontrolle - SBFL Fleisch 2 Standort audit" at bounding box center [303, 418] width 217 height 28
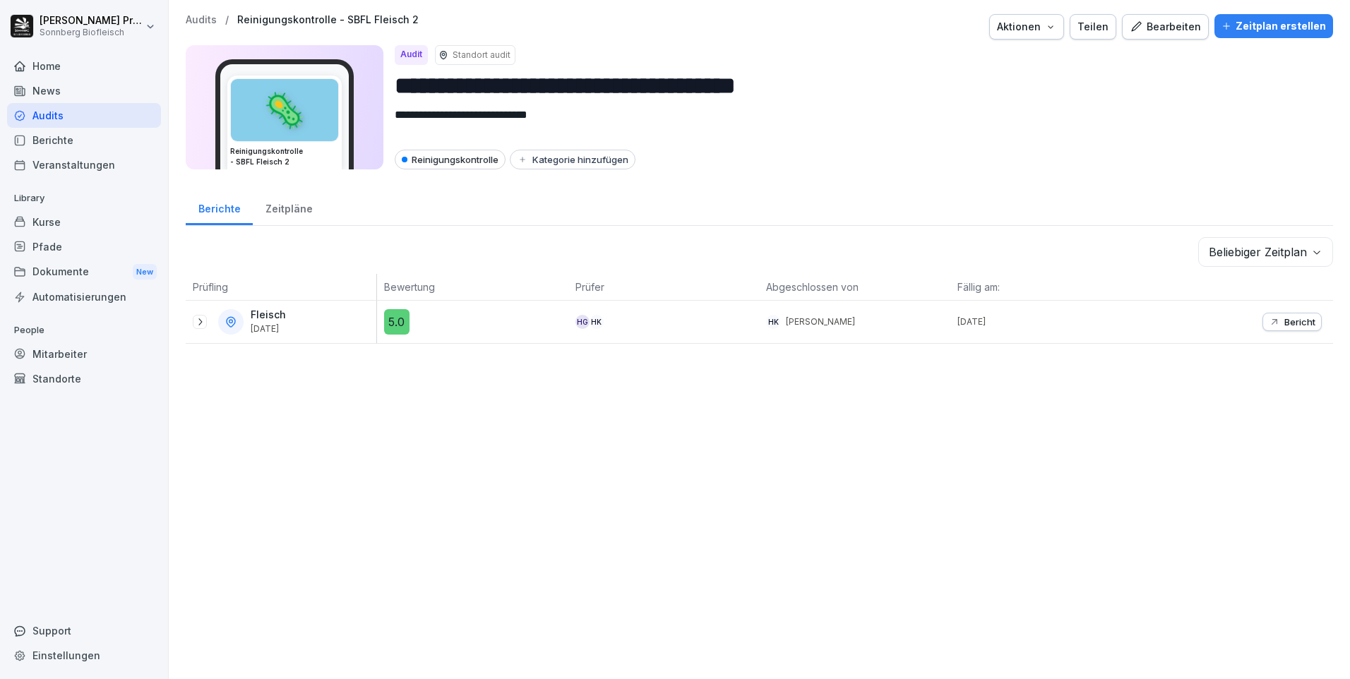
click at [199, 325] on icon at bounding box center [200, 321] width 4 height 7
